Goal: Task Accomplishment & Management: Manage account settings

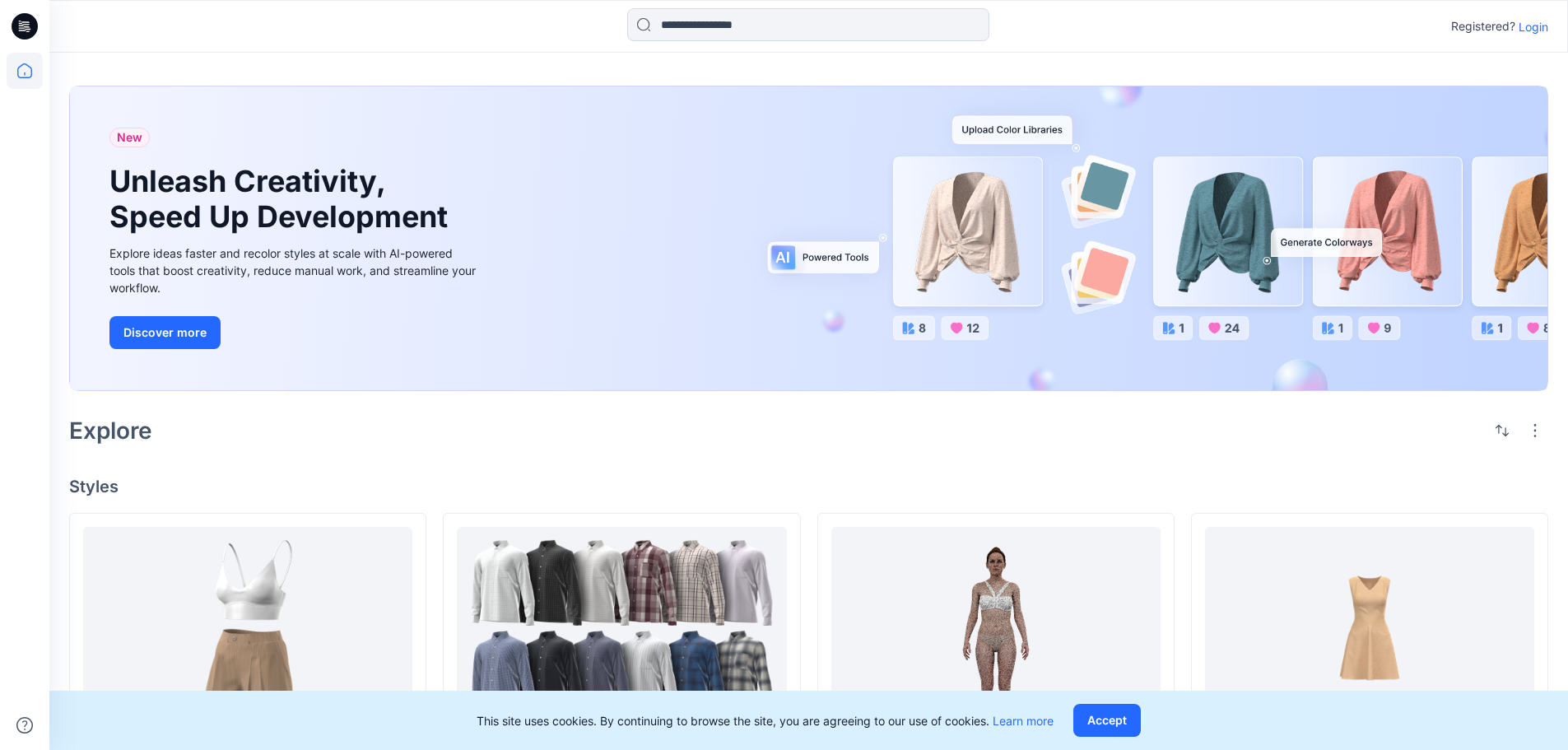
click at [1547, 31] on p "Login" at bounding box center [1533, 27] width 29 height 17
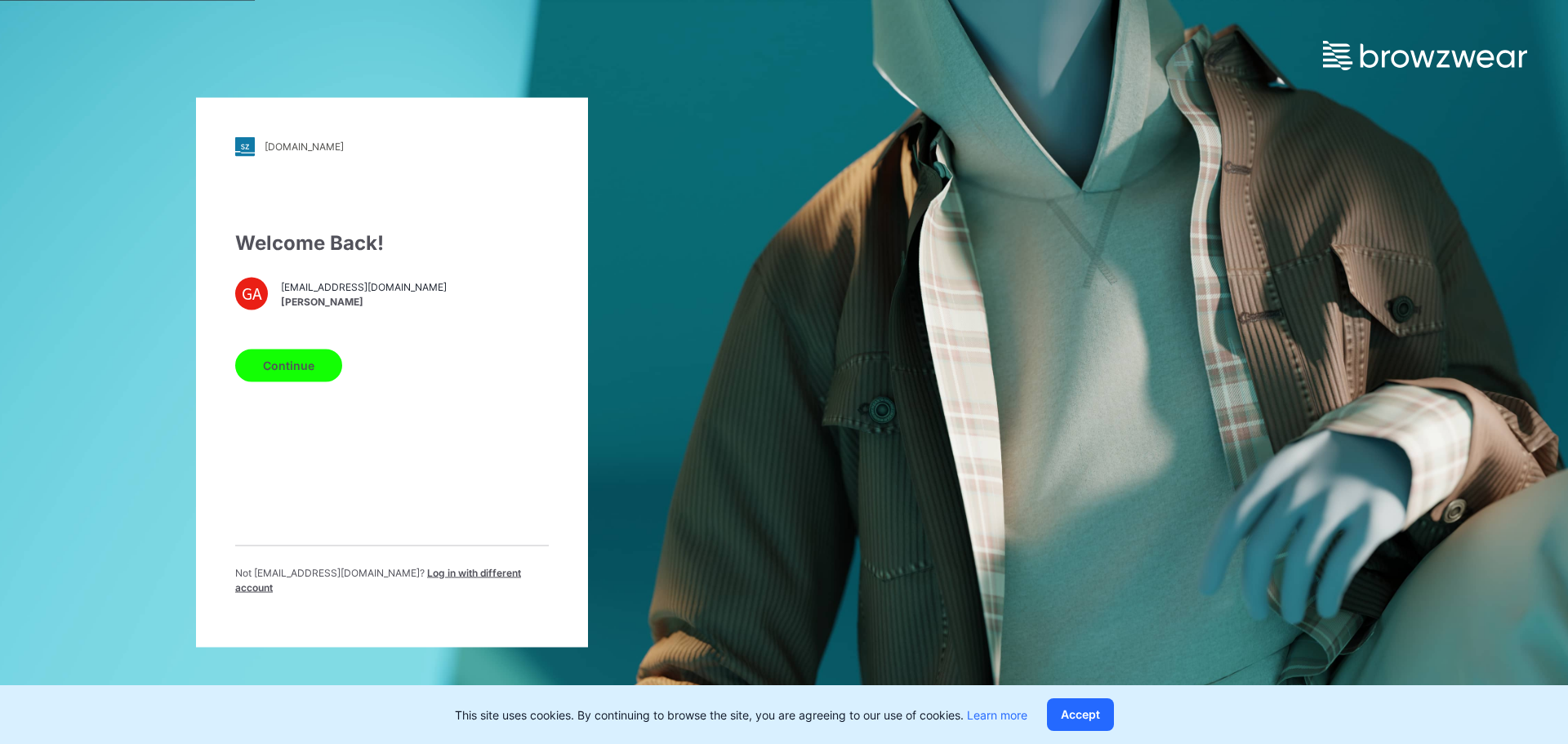
click at [321, 368] on button "Continue" at bounding box center [288, 365] width 107 height 33
click at [1091, 715] on button "Accept" at bounding box center [1081, 714] width 67 height 33
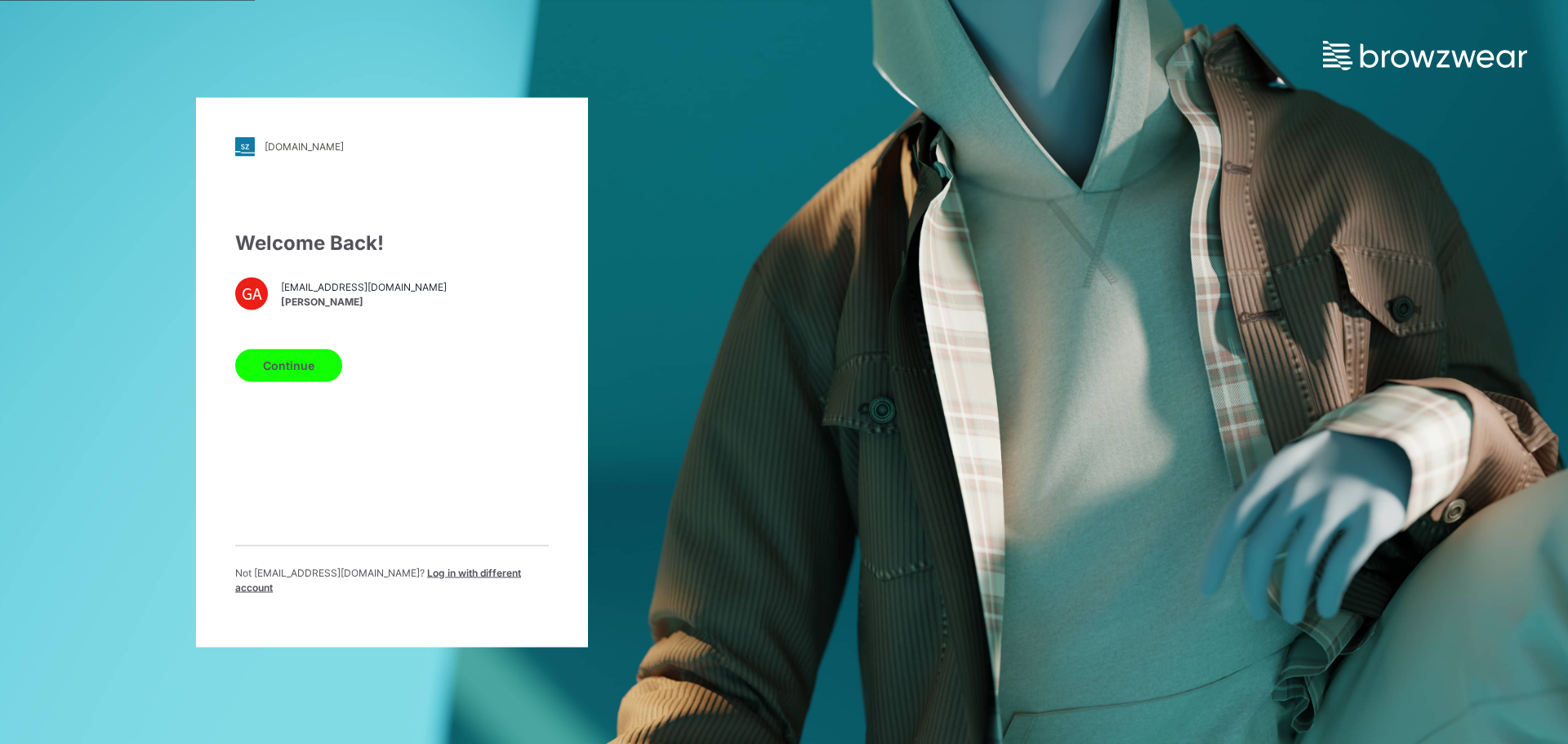
click at [308, 377] on button "Continue" at bounding box center [288, 365] width 107 height 33
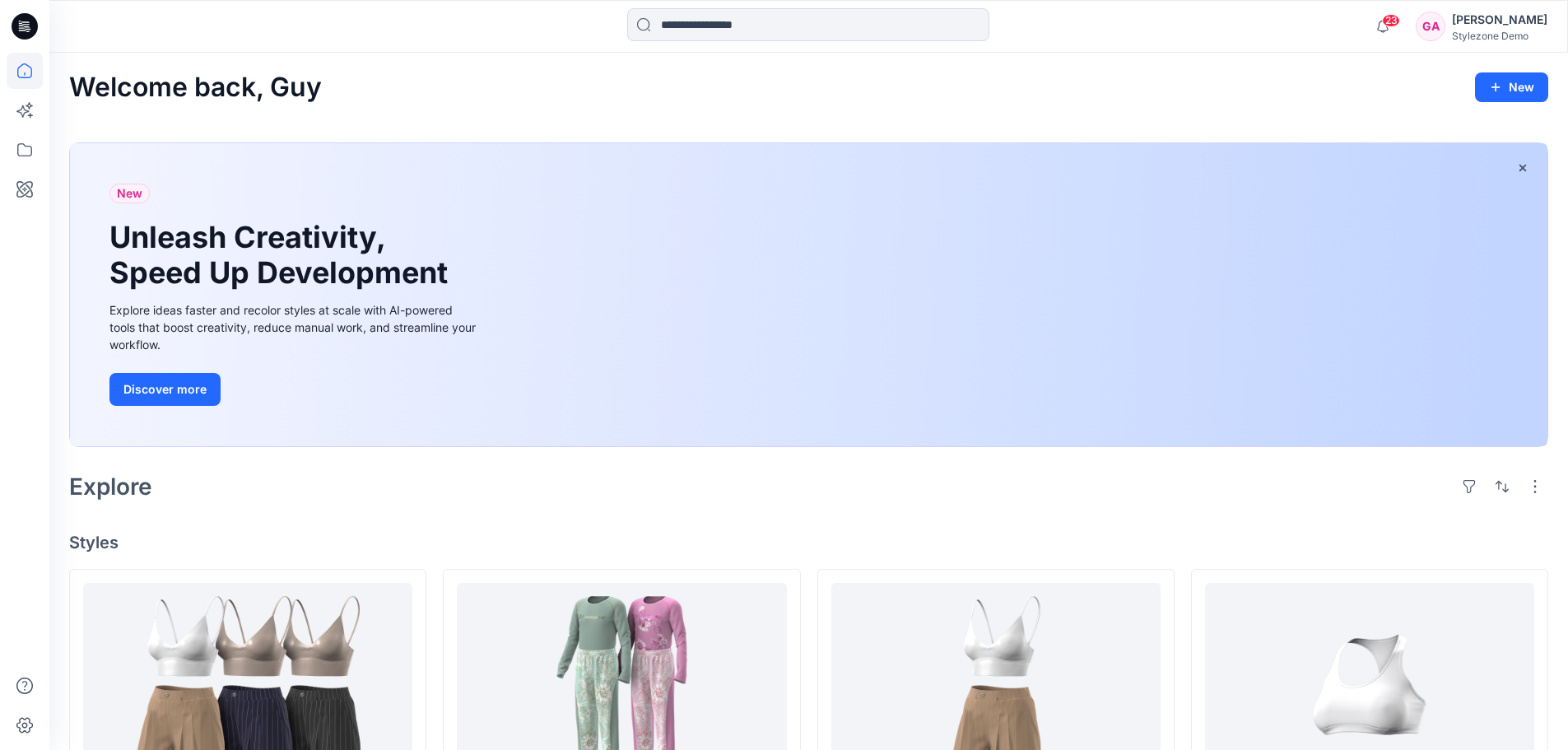
click at [1499, 43] on div "23 Notifications [PERSON_NAME] shared BW 2025.2 Webinar womens Garment in Marke…" at bounding box center [1456, 26] width 181 height 36
click at [1499, 36] on div "Stylezone Demo" at bounding box center [1499, 35] width 95 height 12
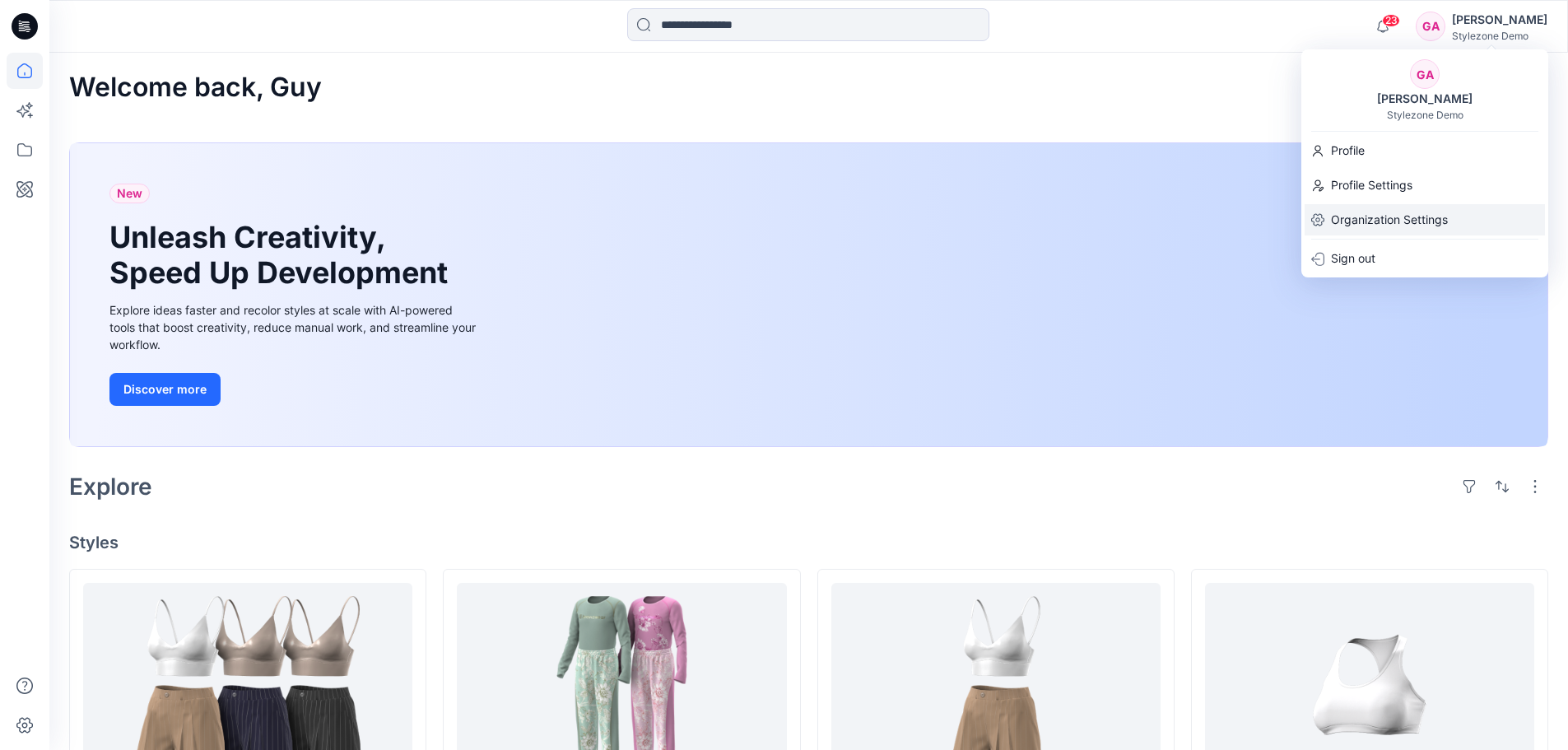
click at [1351, 228] on p "Organization Settings" at bounding box center [1388, 220] width 116 height 31
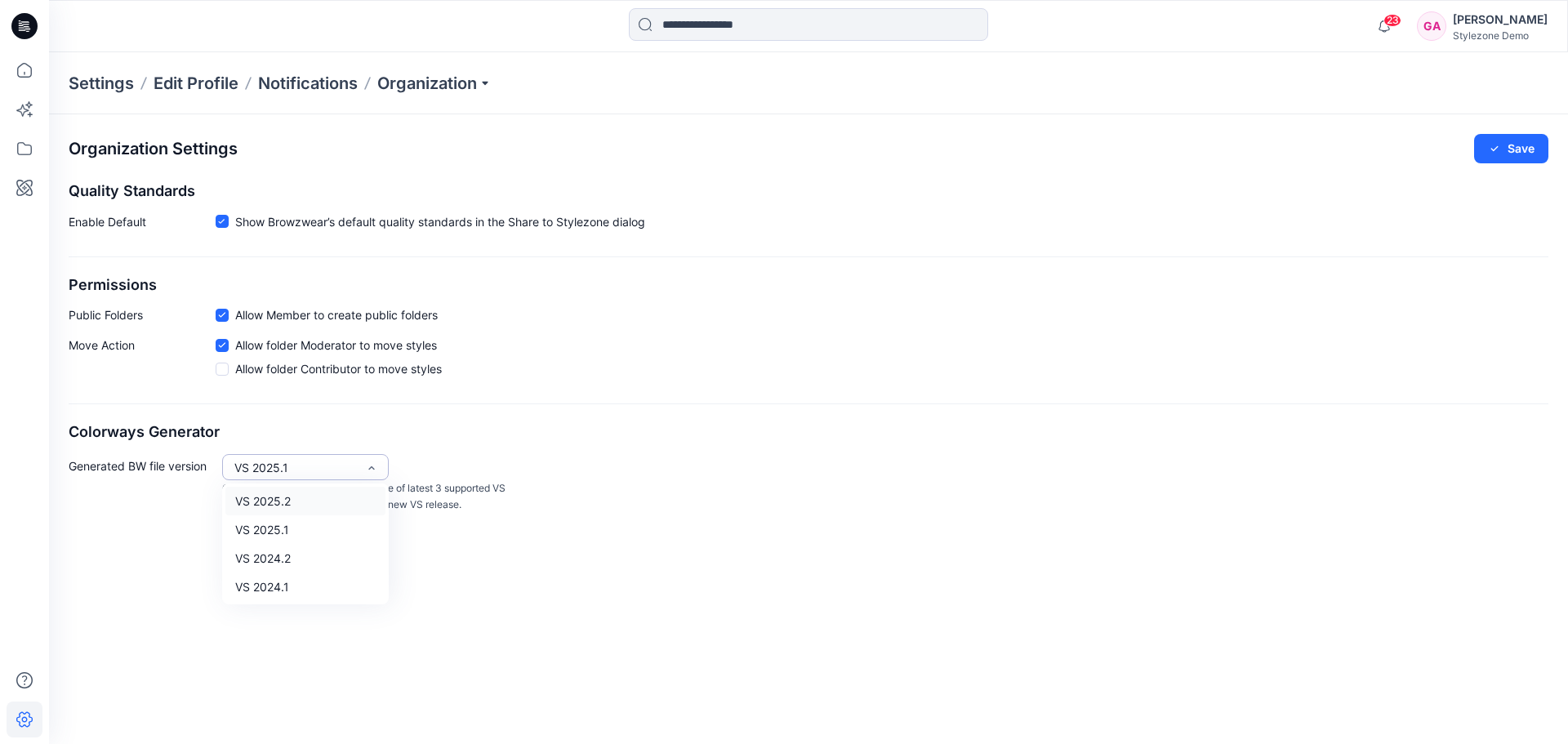
click at [347, 464] on div "VS 2025.1" at bounding box center [296, 467] width 123 height 17
click at [177, 567] on div "Organization Settings Save Quality Standards Enable Default Show Browzwear’s de…" at bounding box center [808, 429] width 1519 height 629
click at [25, 179] on icon at bounding box center [24, 187] width 35 height 35
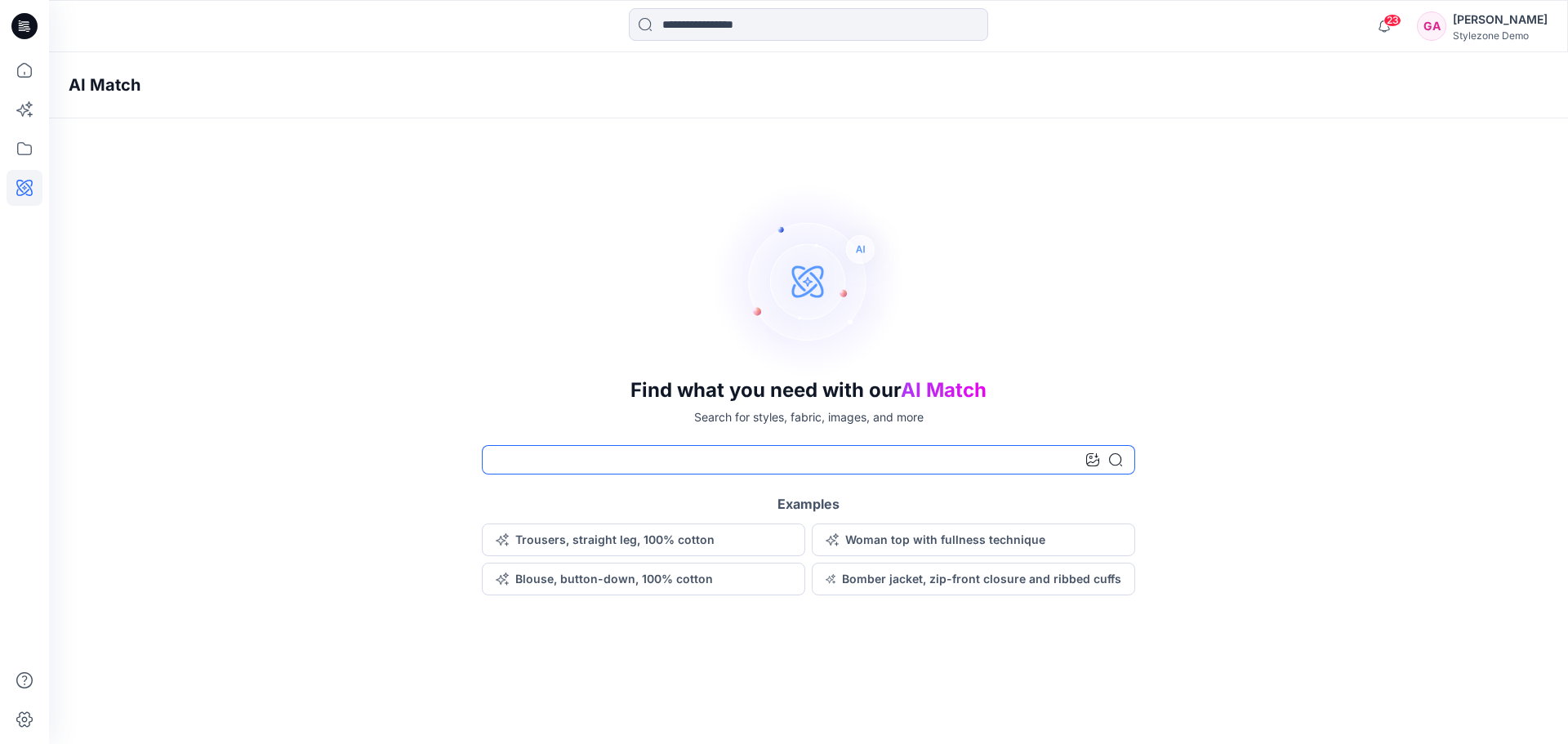
click at [561, 463] on input at bounding box center [808, 459] width 653 height 29
click at [1018, 537] on button "Woman top with fullness technique" at bounding box center [973, 539] width 323 height 33
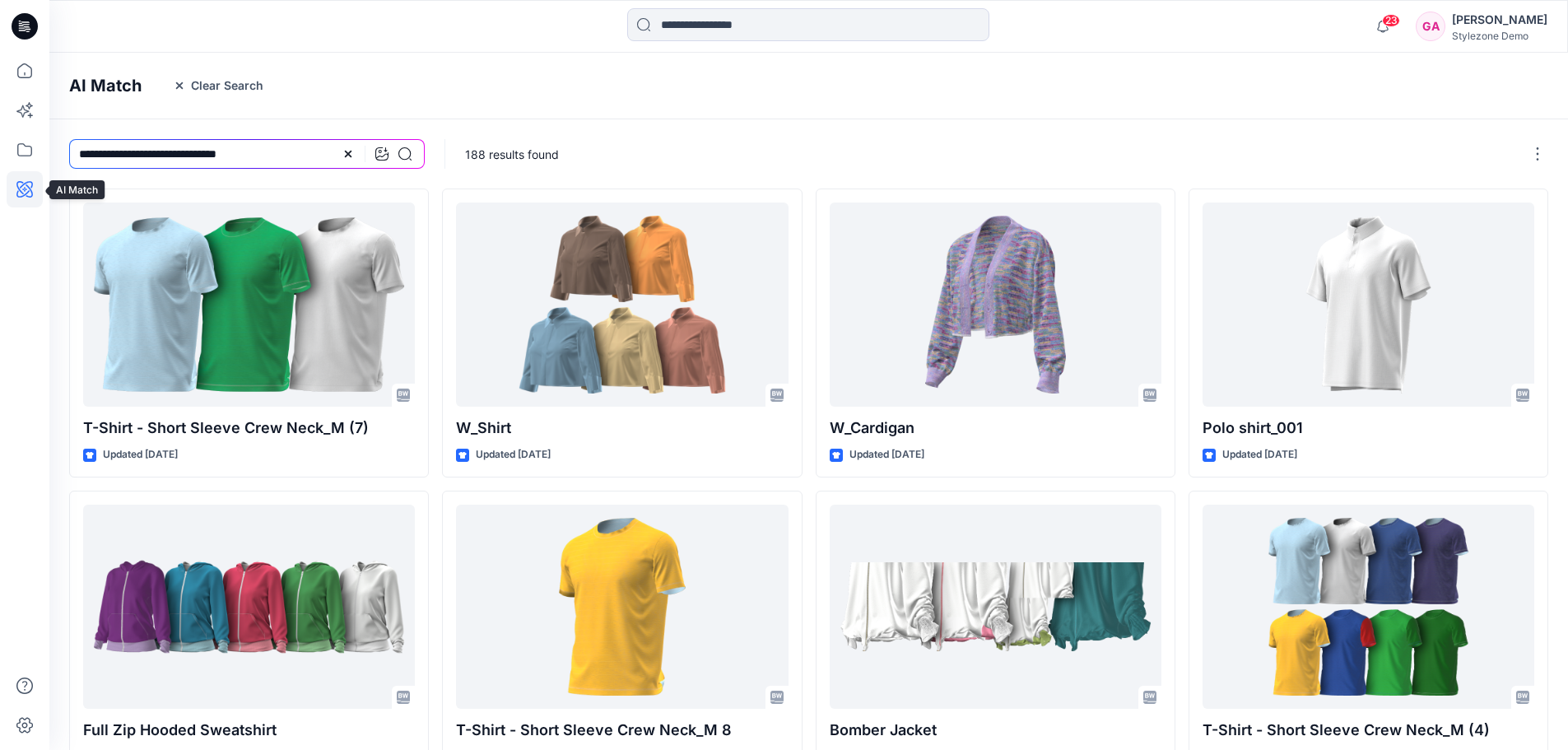
click at [26, 191] on icon at bounding box center [24, 189] width 36 height 36
click at [26, 155] on icon at bounding box center [24, 149] width 36 height 36
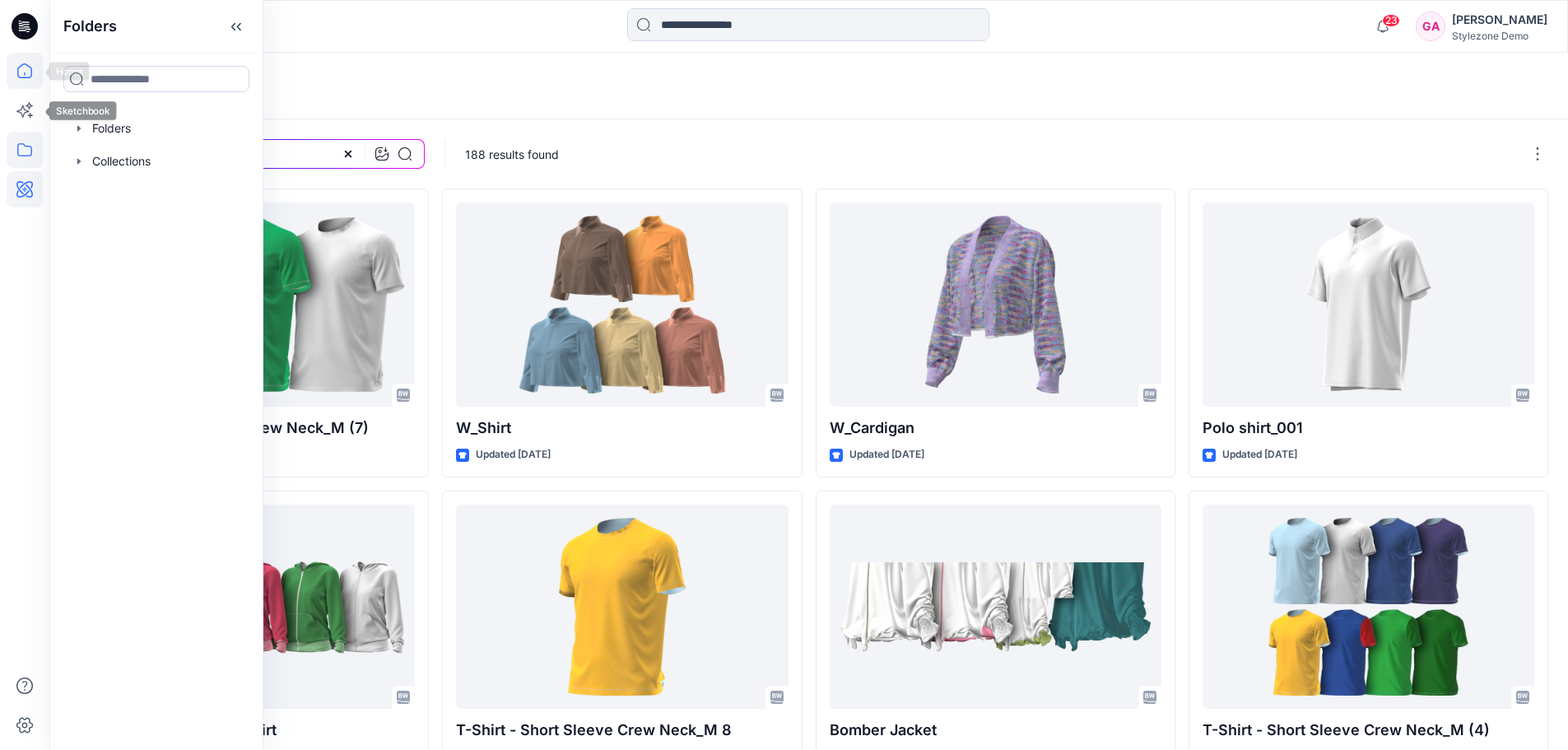
click at [23, 73] on icon at bounding box center [24, 70] width 36 height 36
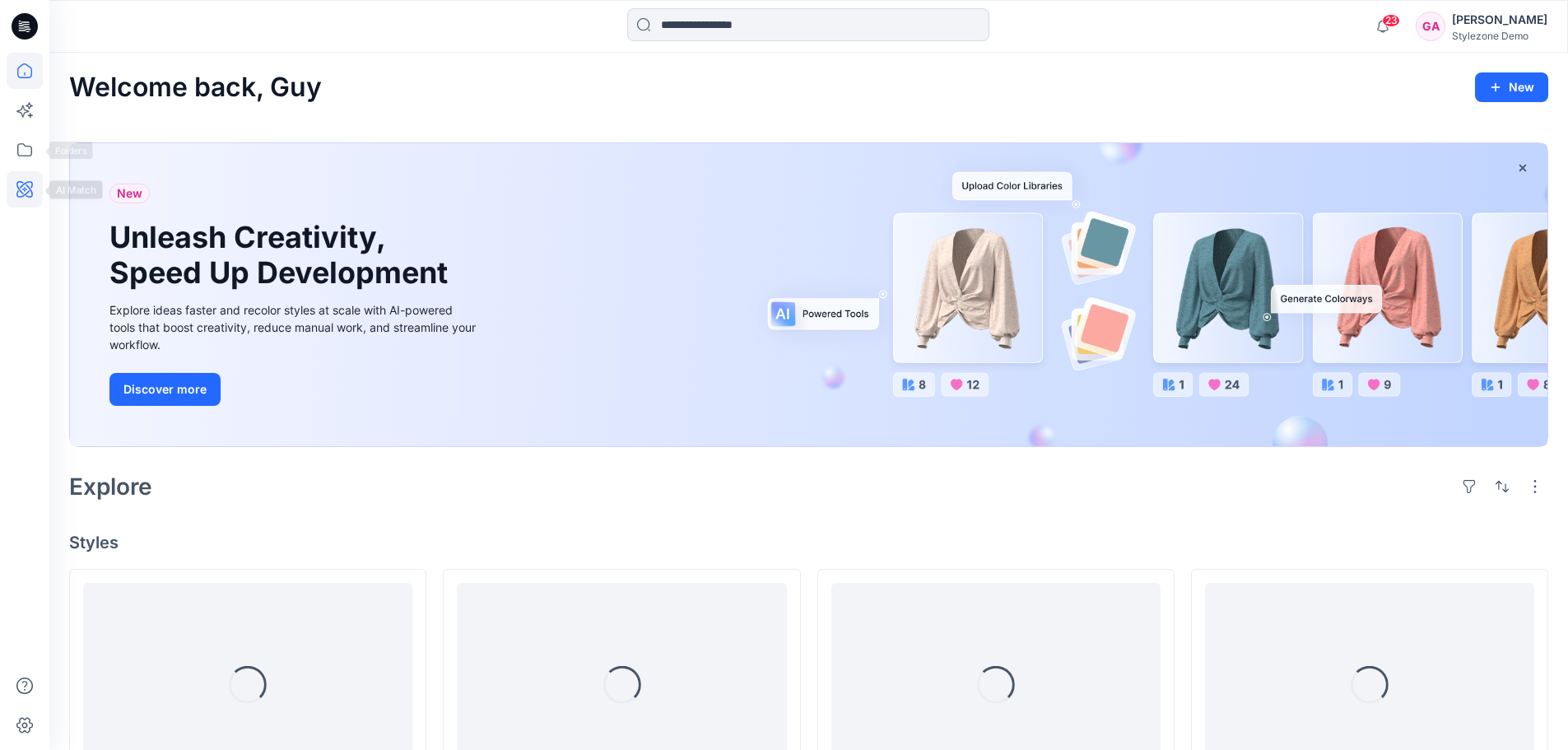
click at [28, 192] on icon at bounding box center [24, 189] width 36 height 36
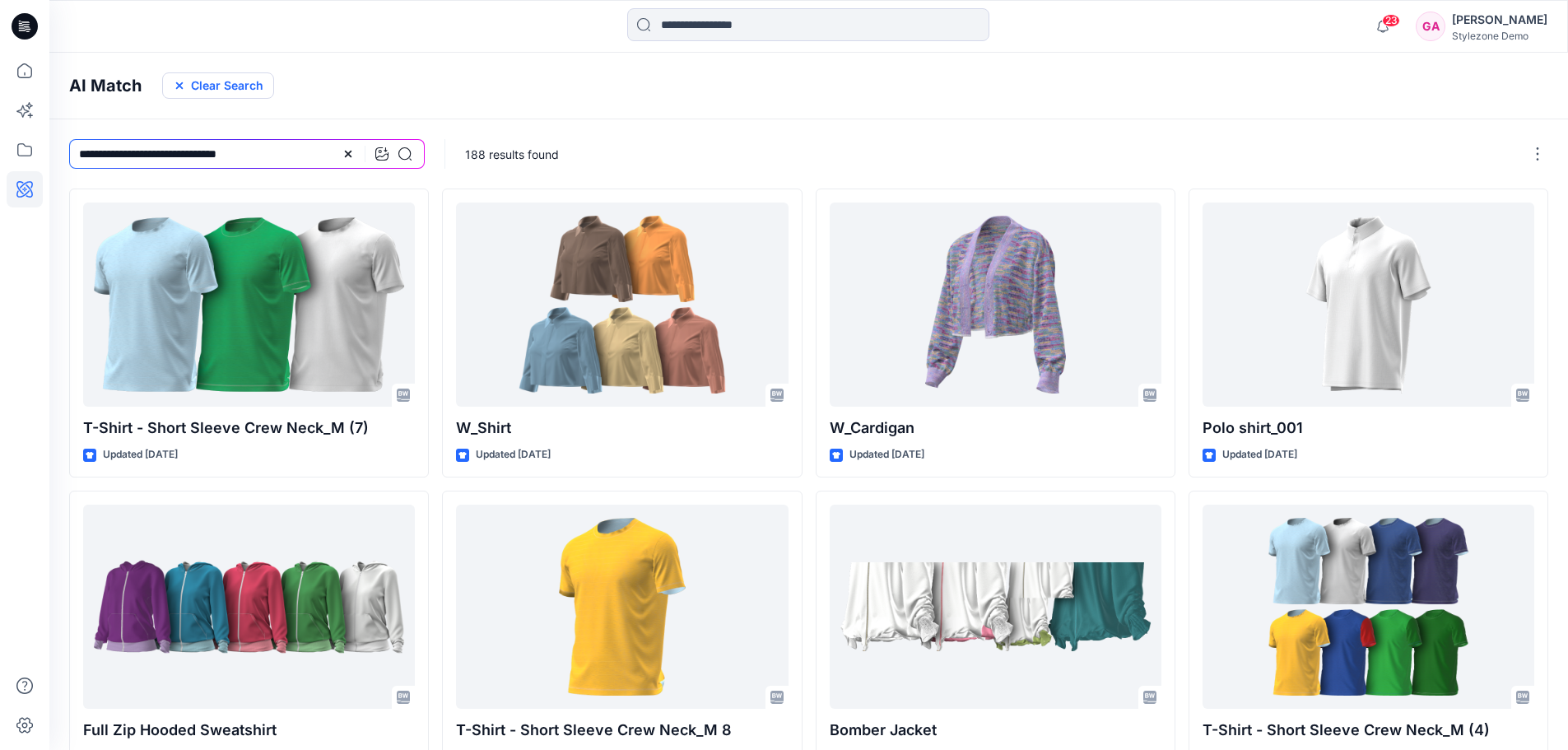
click at [182, 84] on icon "button" at bounding box center [179, 85] width 13 height 13
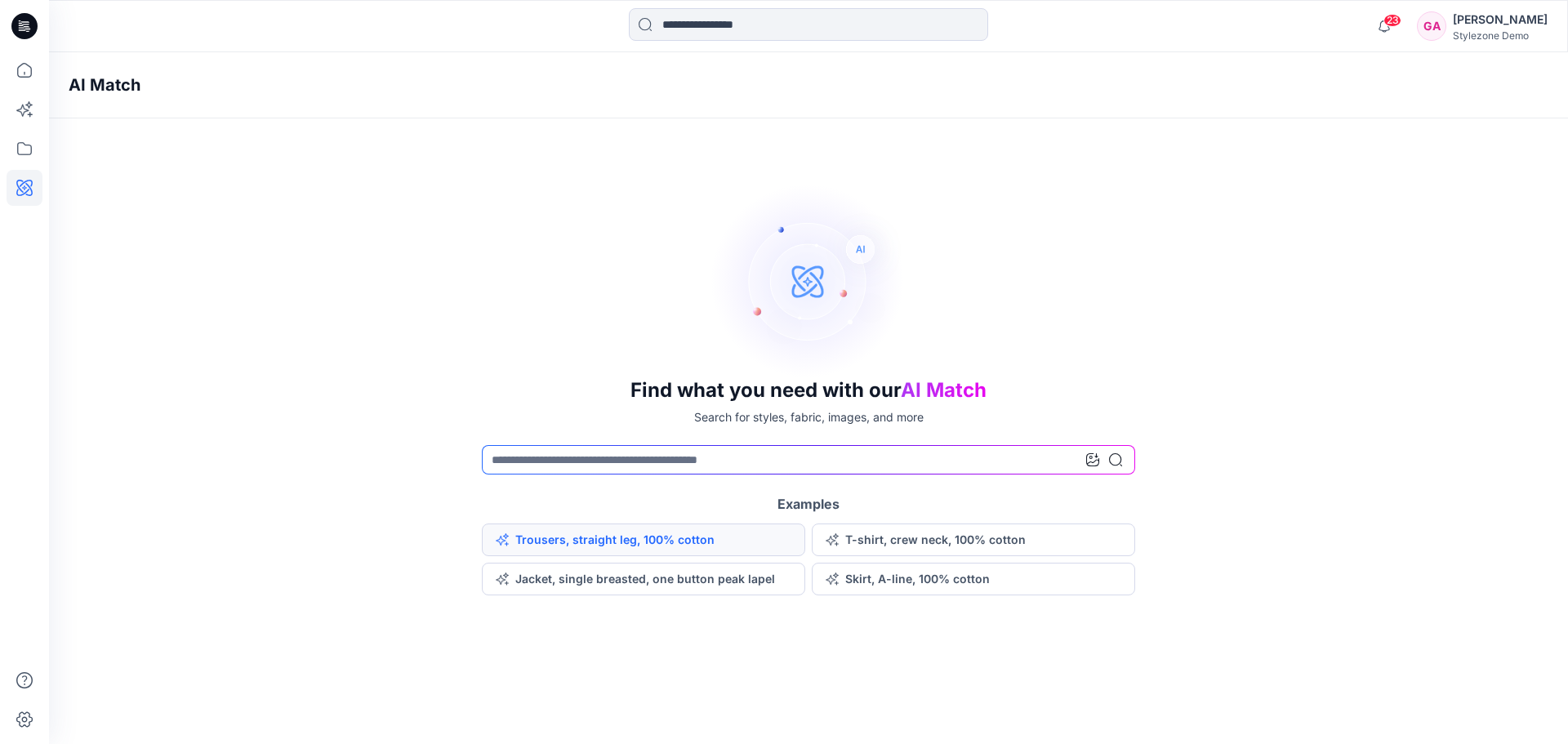
click at [581, 544] on button "Trousers, straight leg, 100% cotton" at bounding box center [642, 539] width 323 height 33
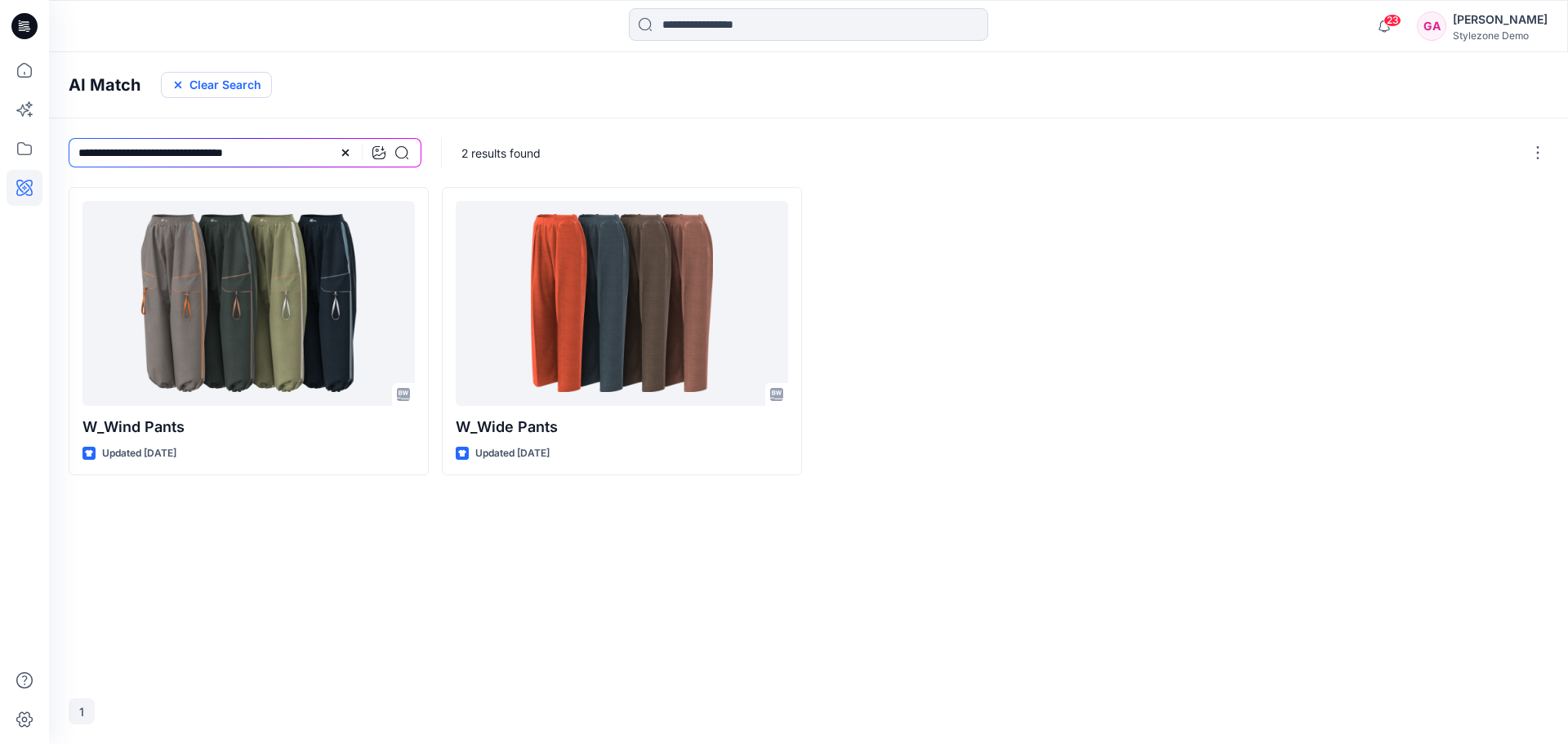
click at [191, 85] on button "Clear Search" at bounding box center [217, 85] width 111 height 26
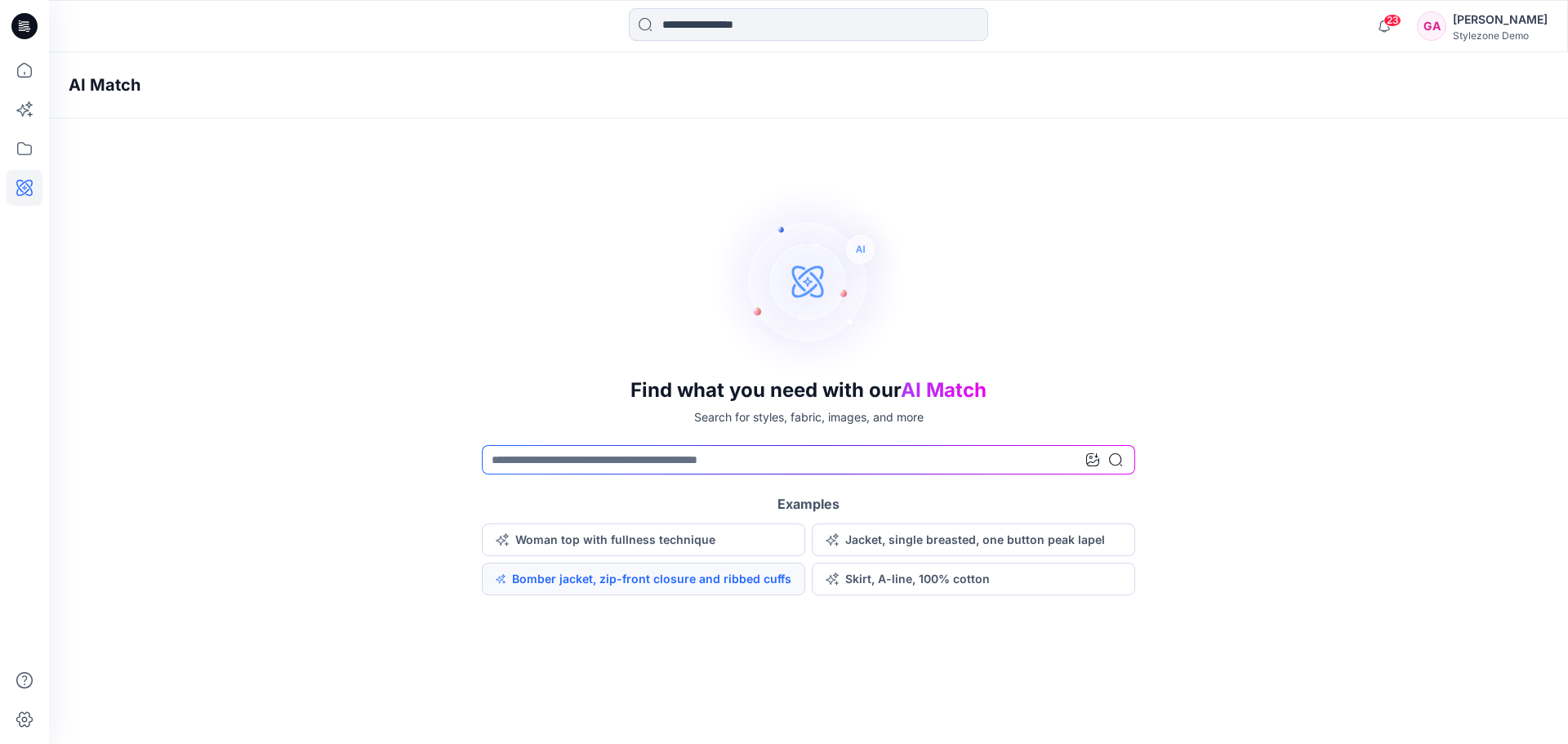
click at [565, 582] on button "Bomber jacket, zip-front closure and ribbed cuffs" at bounding box center [642, 578] width 323 height 33
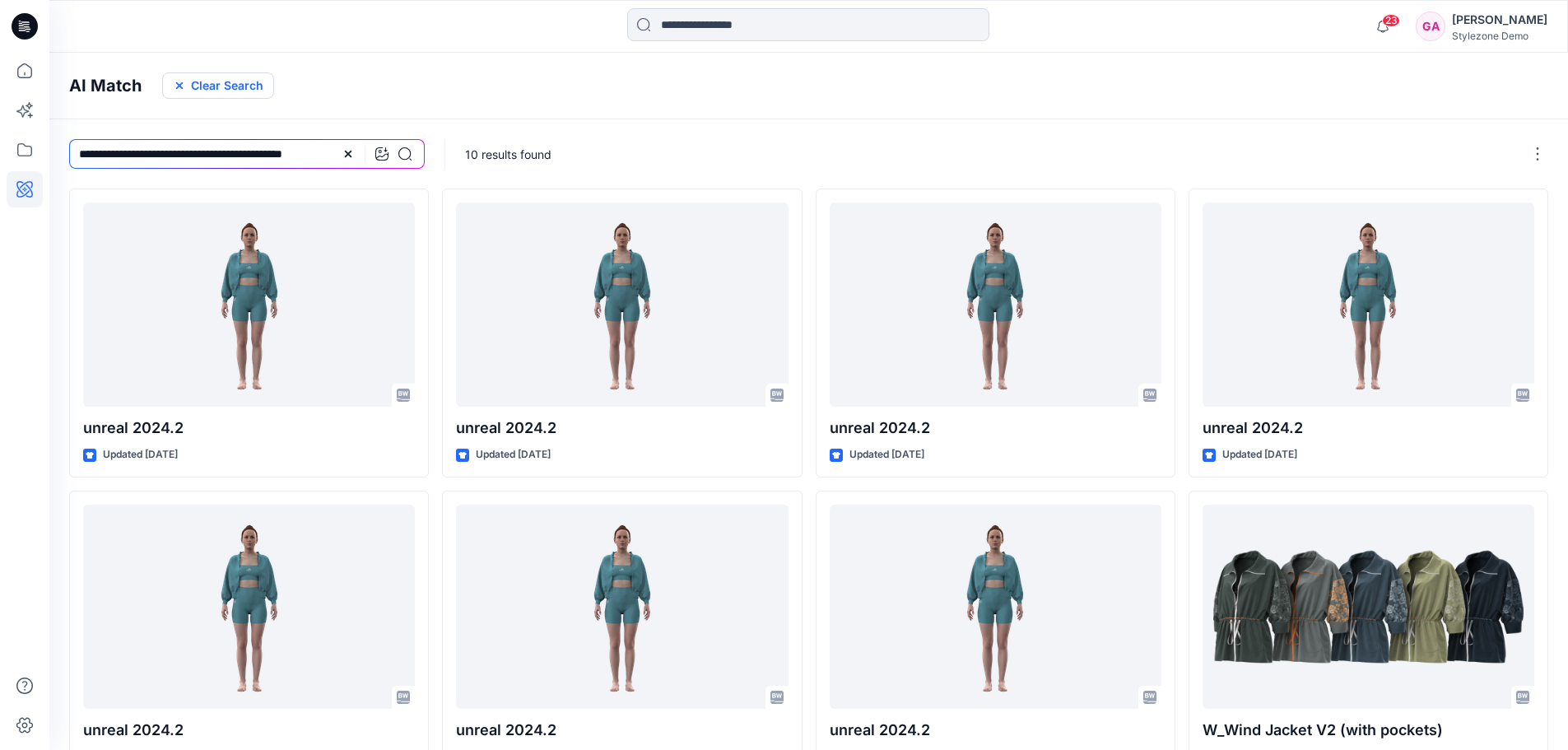
click at [236, 84] on button "Clear Search" at bounding box center [218, 85] width 112 height 27
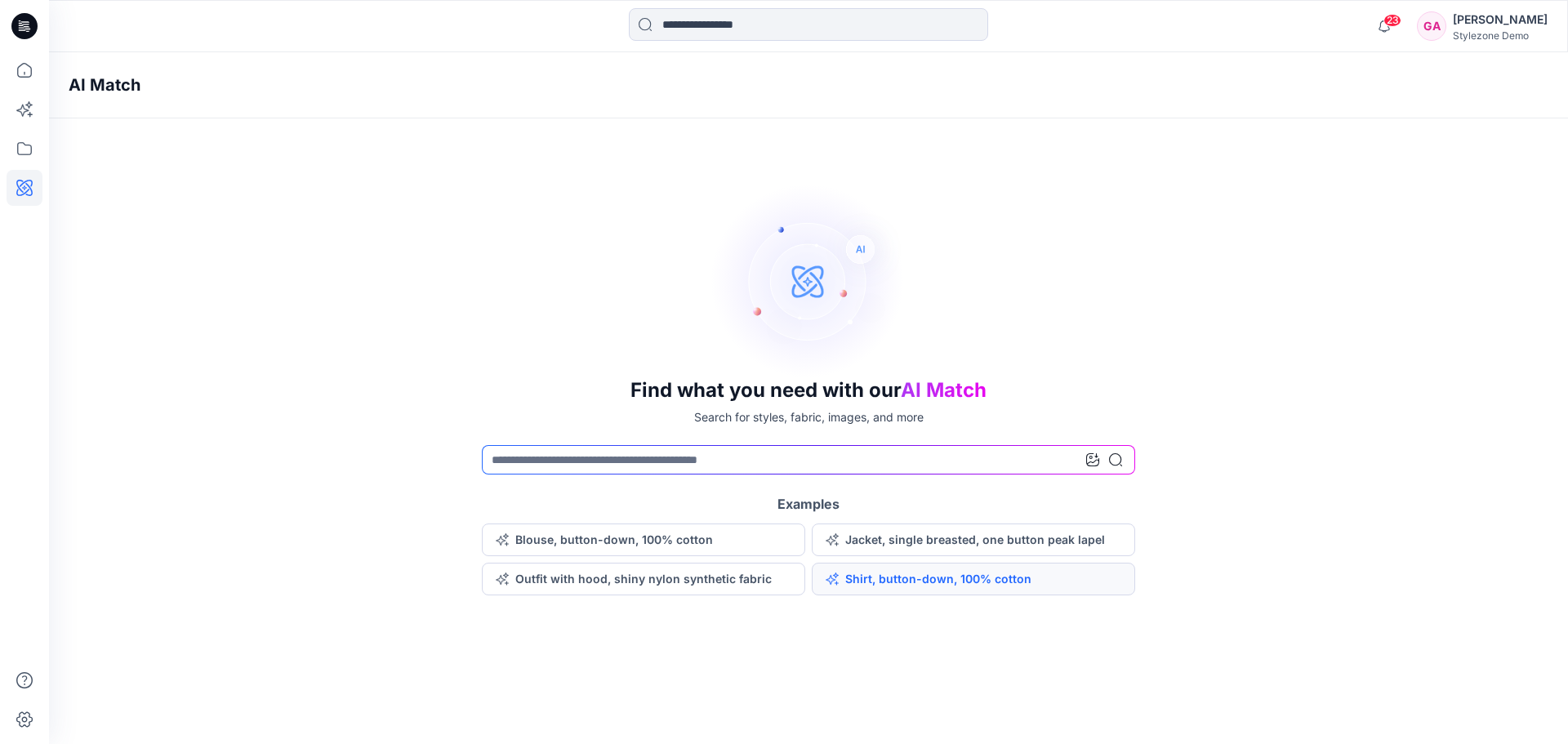
click at [888, 579] on button "Shirt, button-down, 100% cotton" at bounding box center [973, 578] width 323 height 33
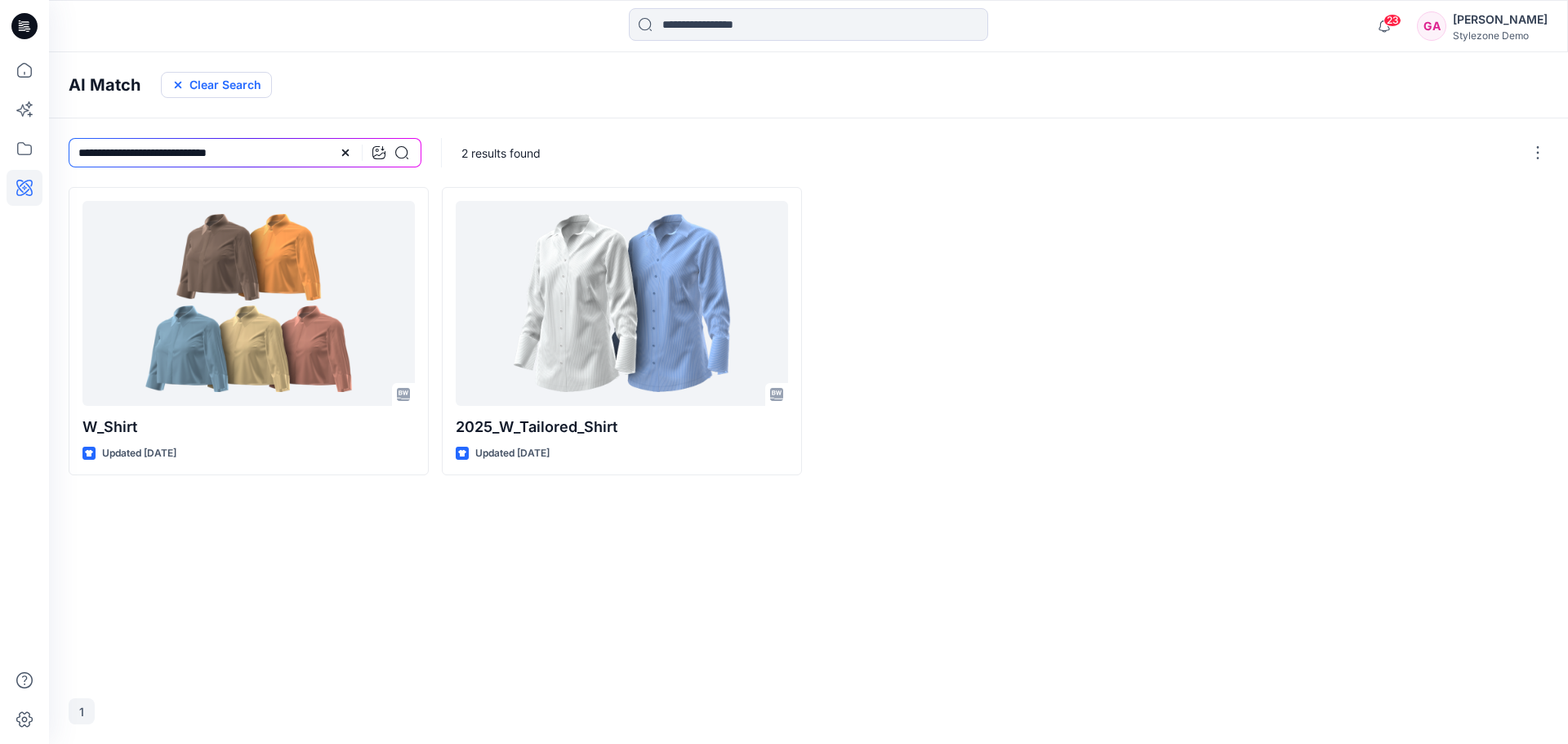
click at [209, 84] on button "Clear Search" at bounding box center [217, 85] width 111 height 26
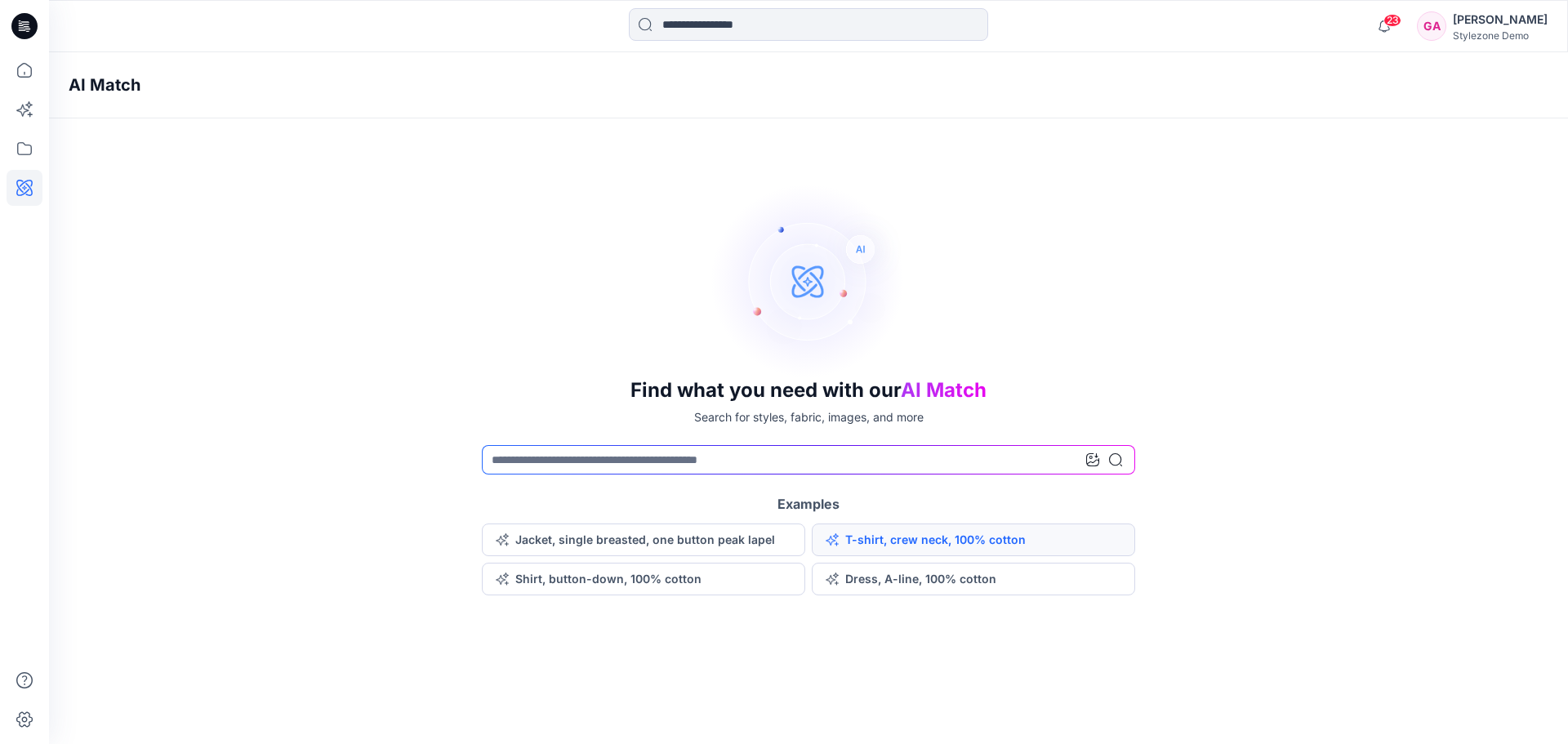
click at [974, 534] on button "T-shirt, crew neck, 100% cotton" at bounding box center [973, 539] width 323 height 33
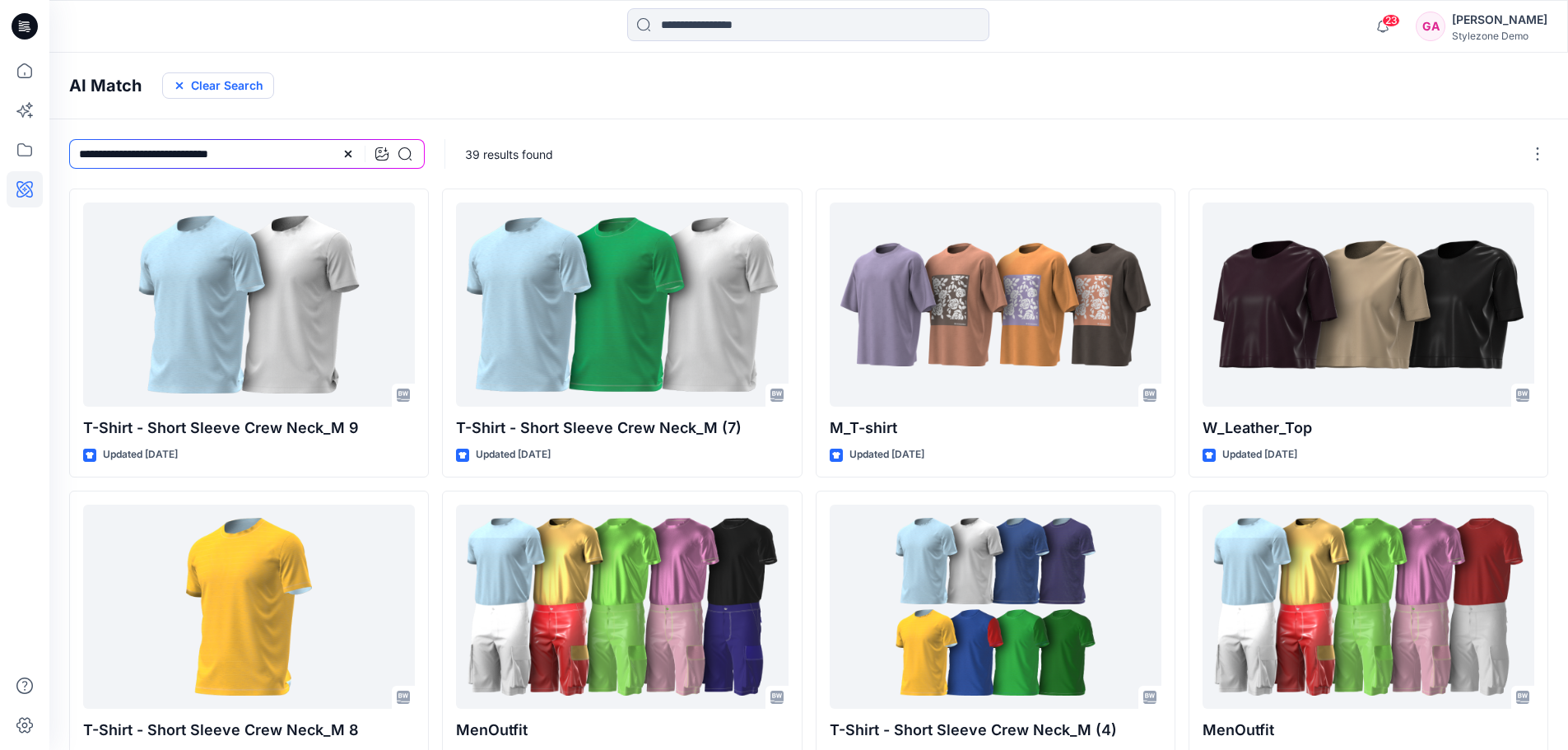
click at [215, 93] on button "Clear Search" at bounding box center [218, 85] width 112 height 27
